Goal: Browse casually

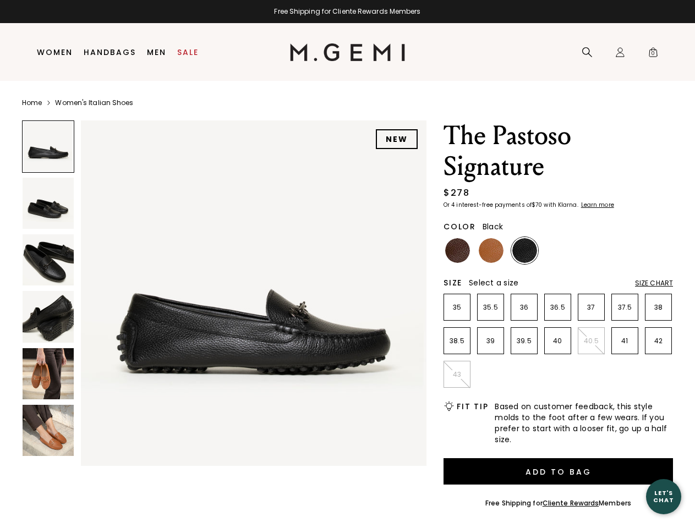
click at [347, 12] on div "Free Shipping for Cliente Rewards Members" at bounding box center [347, 11] width 695 height 9
click at [587, 52] on icon at bounding box center [587, 52] width 11 height 11
click at [620, 52] on div "Icons/20x20/profile@2x Sign In Orders Rewards Refer a Friend Address Book Call …" at bounding box center [620, 53] width 22 height 58
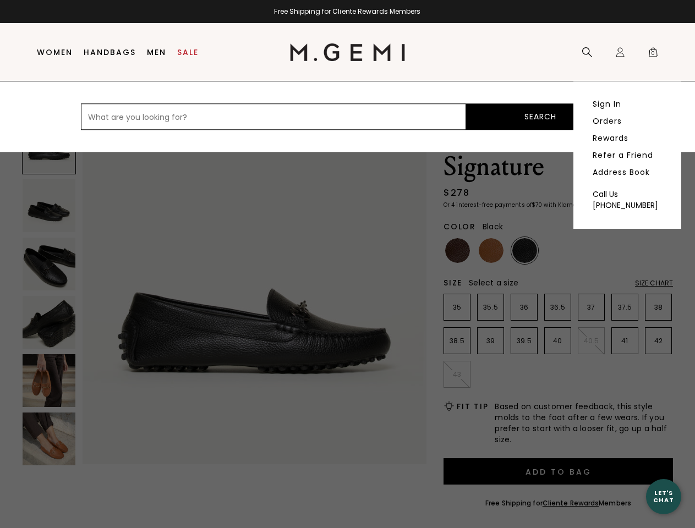
click at [653, 52] on span "0" at bounding box center [653, 54] width 11 height 11
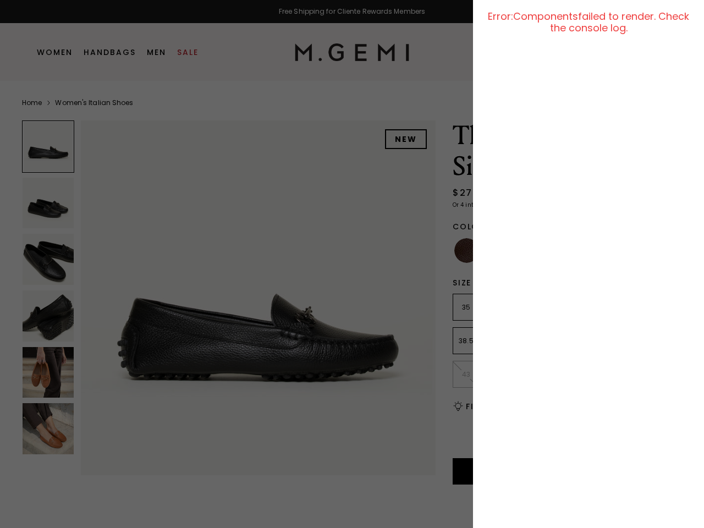
click at [87, 109] on div at bounding box center [352, 264] width 704 height 528
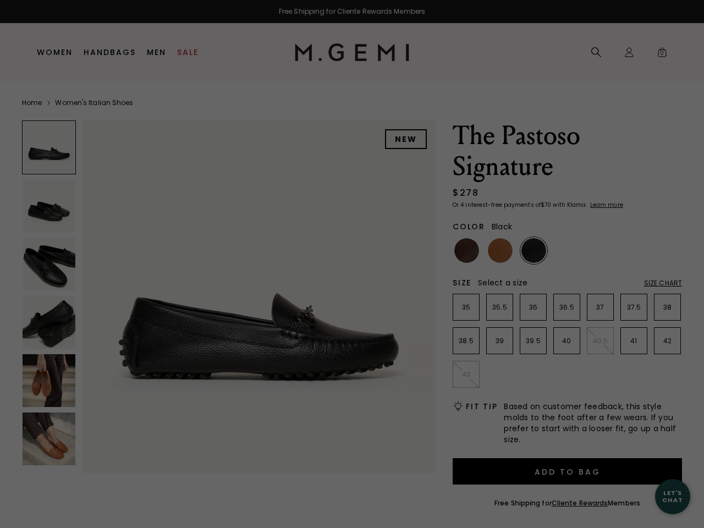
click at [224, 290] on div "Free Shipping for Cliente Rewards Members Icons/20x20/hamburger@2x Women Shop A…" at bounding box center [352, 264] width 704 height 528
click at [48, 146] on div at bounding box center [48, 146] width 53 height 53
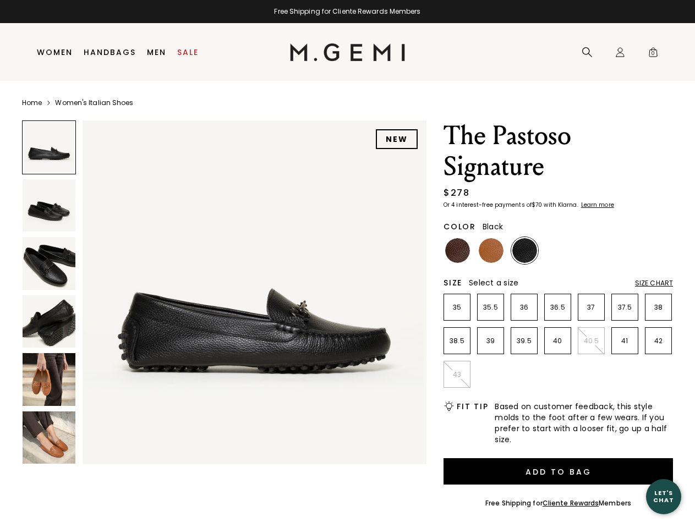
click at [48, 203] on img at bounding box center [49, 205] width 53 height 53
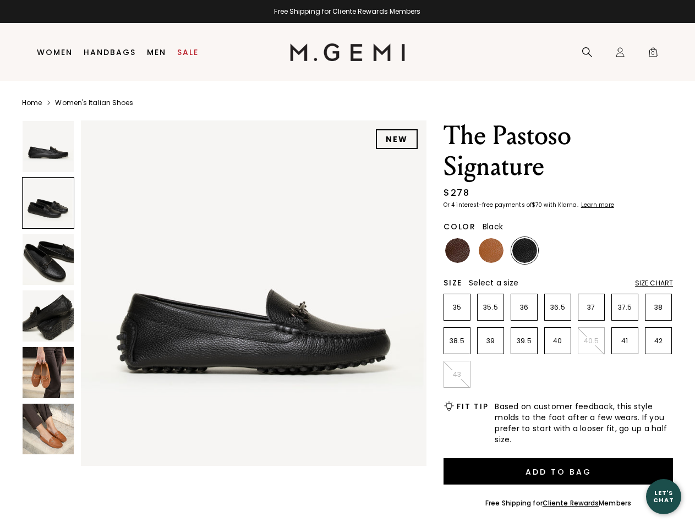
click at [48, 260] on img at bounding box center [48, 259] width 51 height 51
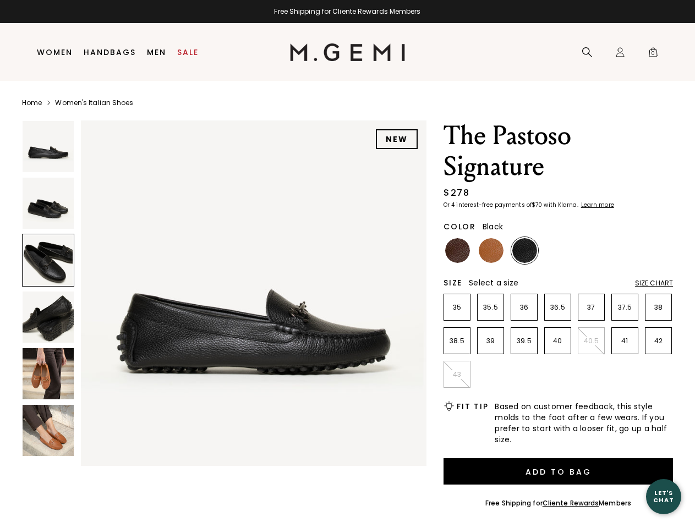
click at [48, 316] on img at bounding box center [48, 317] width 51 height 51
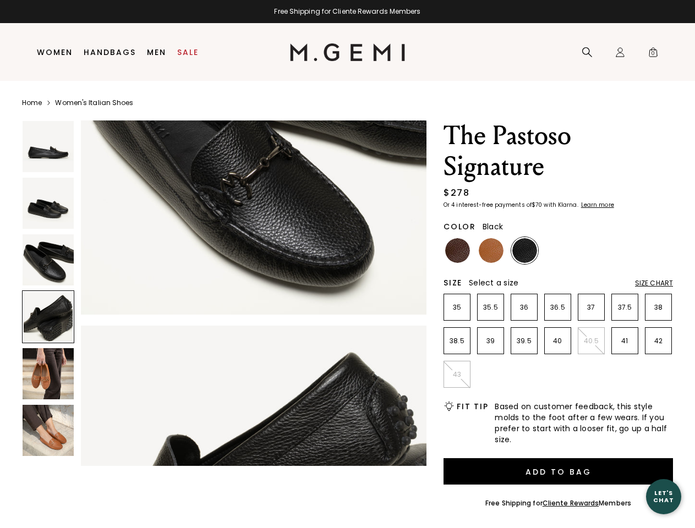
scroll to position [1041, 0]
